Goal: Use online tool/utility: Utilize a website feature to perform a specific function

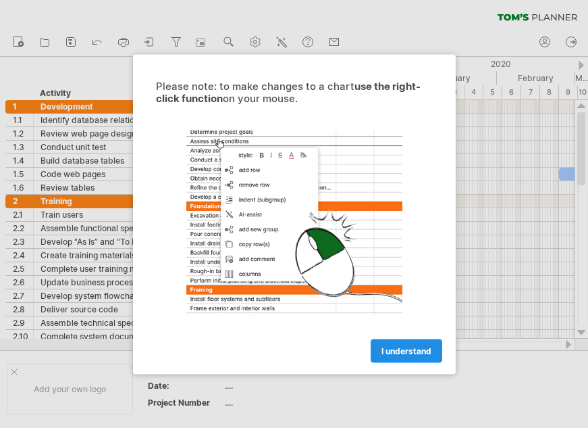
click at [424, 345] on span "I understand" at bounding box center [407, 350] width 50 height 10
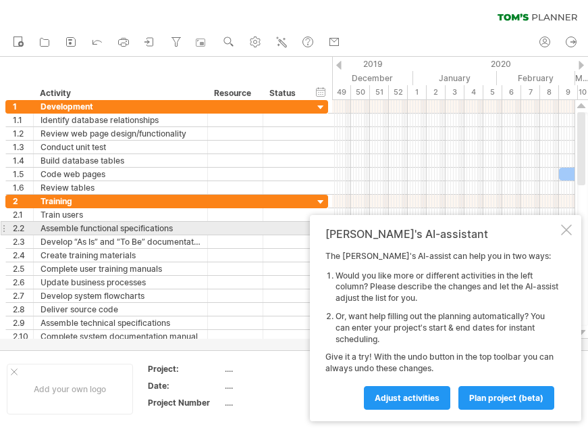
click at [569, 227] on div at bounding box center [566, 229] width 11 height 11
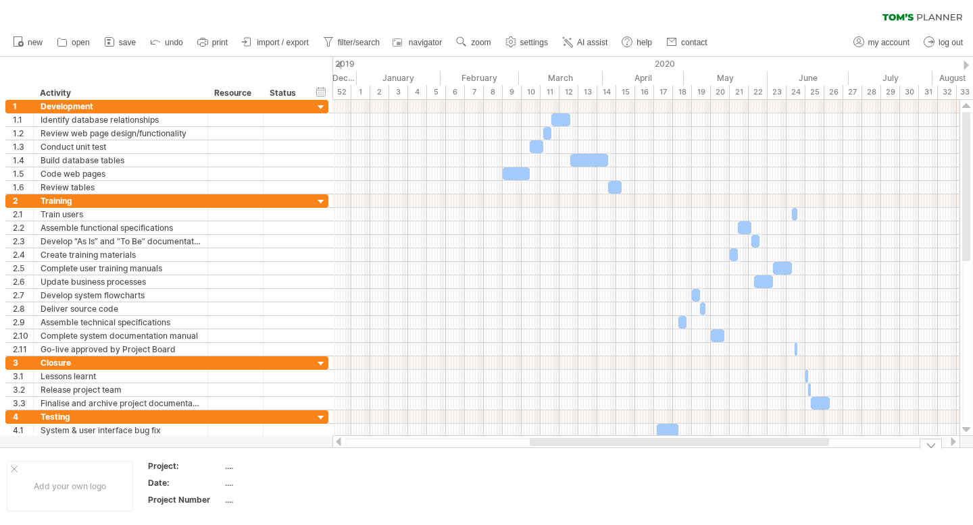
drag, startPoint x: 577, startPoint y: 439, endPoint x: 604, endPoint y: 452, distance: 29.3
click at [588, 427] on div "Trying to reach [DOMAIN_NAME] Connected again... 0% clear filter new 1" at bounding box center [486, 262] width 973 height 525
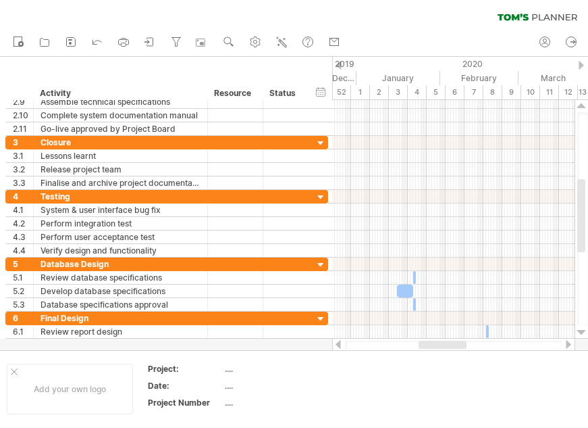
click at [458, 26] on div "clear filter reapply filter" at bounding box center [294, 14] width 588 height 28
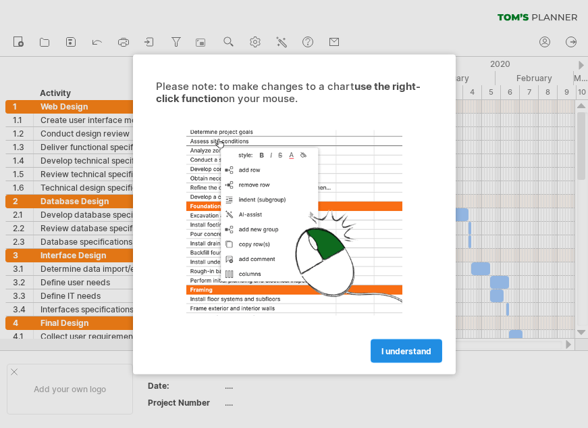
click at [423, 350] on span "I understand" at bounding box center [407, 350] width 50 height 10
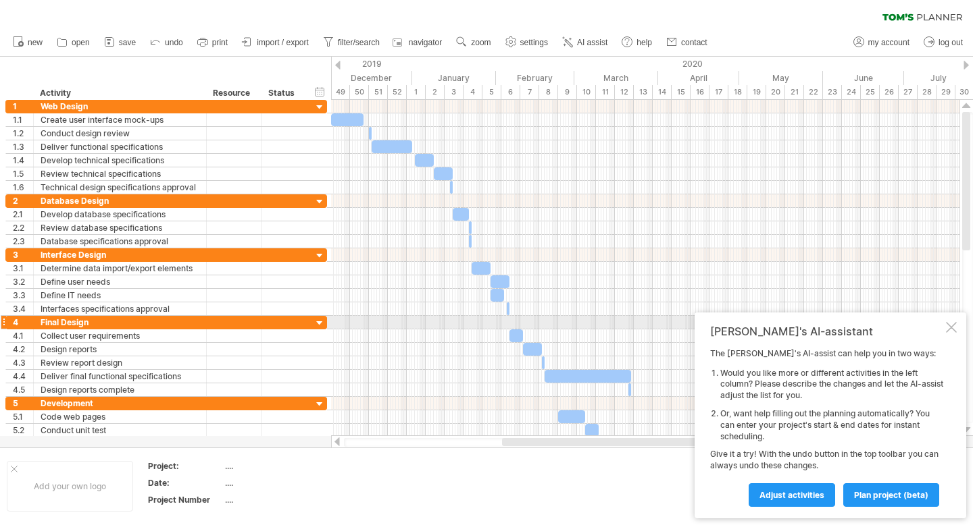
click at [588, 324] on div at bounding box center [951, 327] width 11 height 11
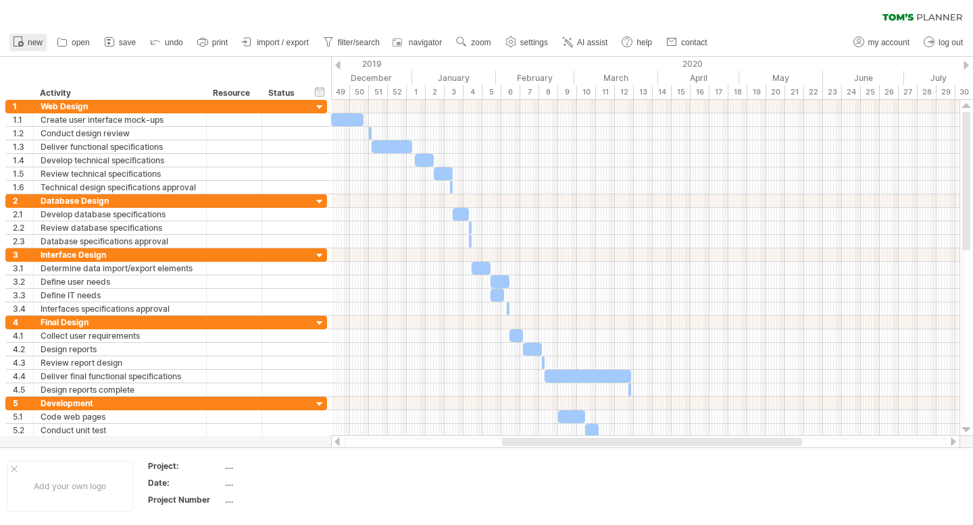
click at [42, 44] on span "new" at bounding box center [35, 42] width 15 height 9
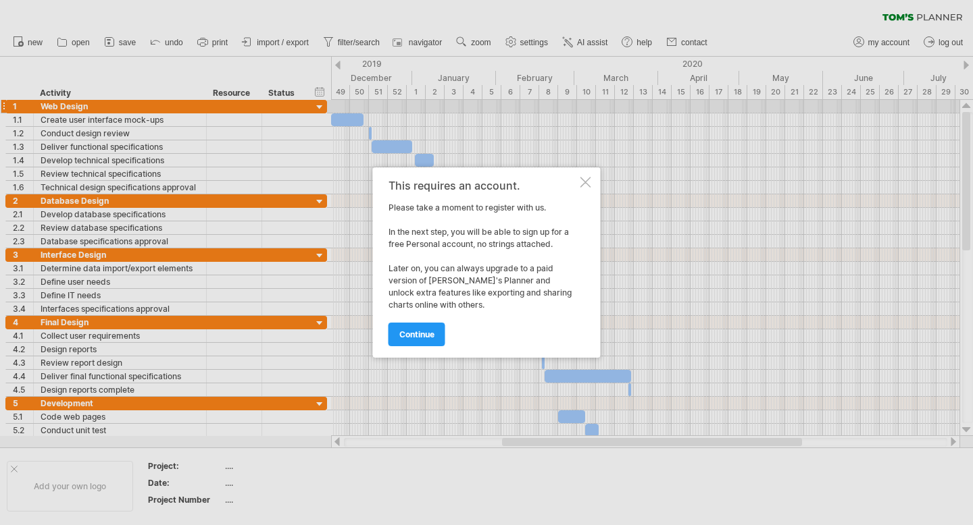
click at [586, 177] on div at bounding box center [585, 182] width 11 height 11
